Goal: Information Seeking & Learning: Learn about a topic

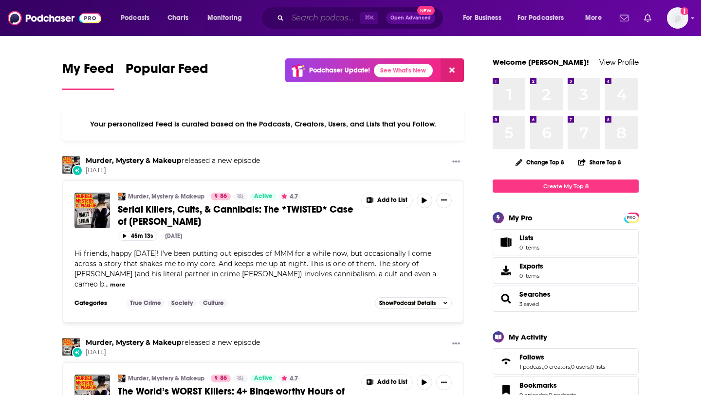
click at [310, 19] on input "Search podcasts, credits, & more..." at bounding box center [324, 18] width 73 height 16
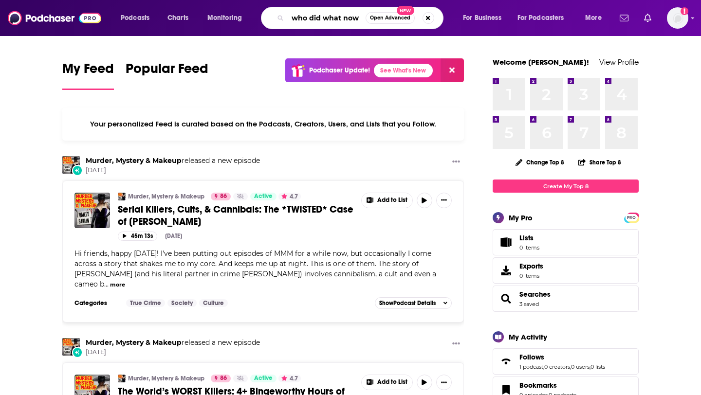
type input "who did what now"
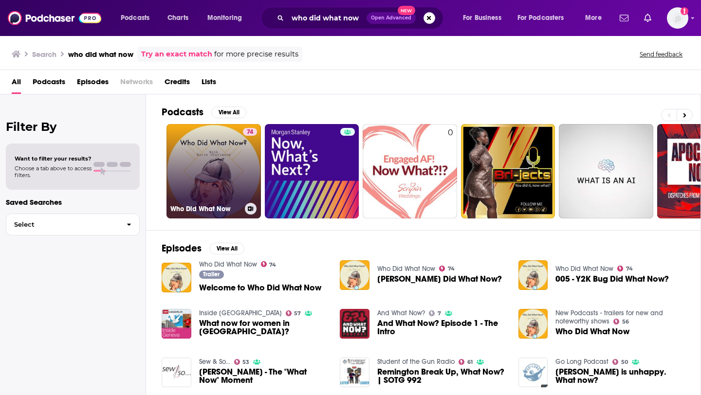
click at [204, 209] on h3 "Who Did What Now" at bounding box center [205, 209] width 71 height 8
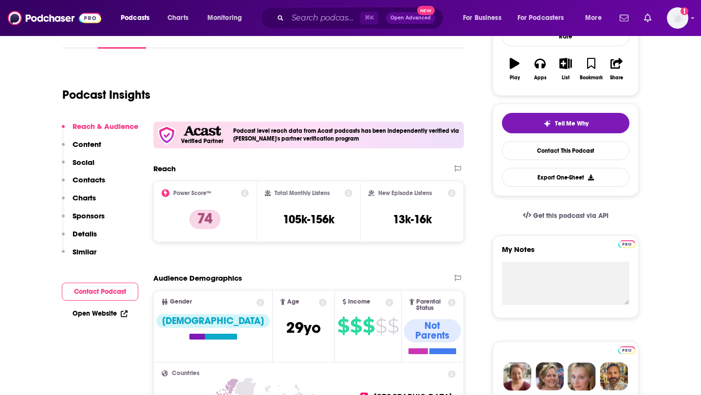
scroll to position [175, 0]
